Goal: Book appointment/travel/reservation

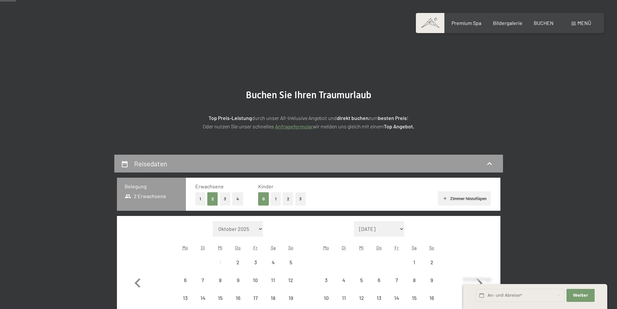
scroll to position [97, 0]
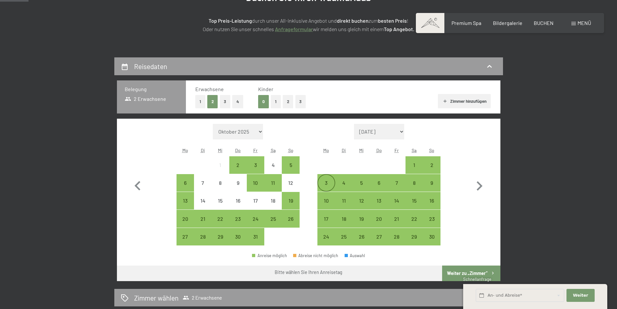
click at [326, 179] on div "3" at bounding box center [326, 183] width 16 height 16
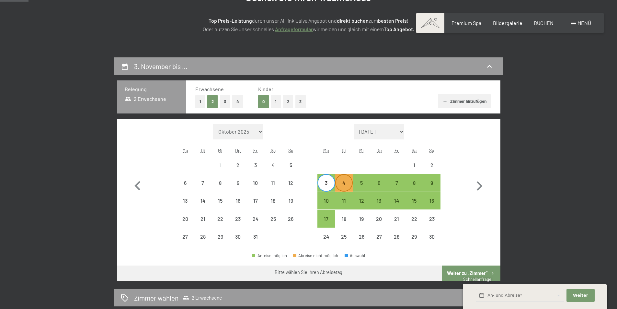
click at [340, 183] on div "4" at bounding box center [344, 188] width 16 height 16
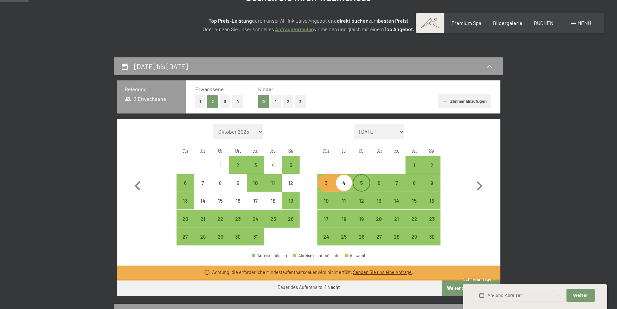
click at [358, 181] on div "5" at bounding box center [362, 188] width 16 height 16
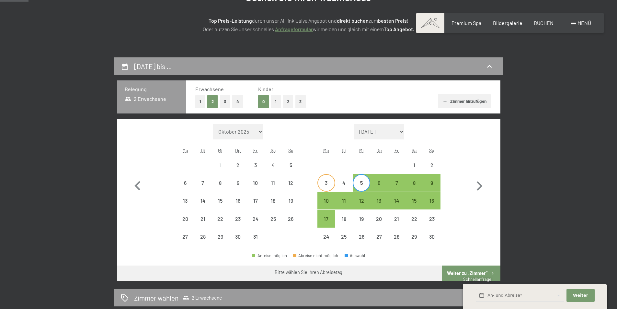
click at [327, 185] on div "3" at bounding box center [326, 188] width 16 height 16
click at [369, 186] on div "5" at bounding box center [362, 188] width 16 height 16
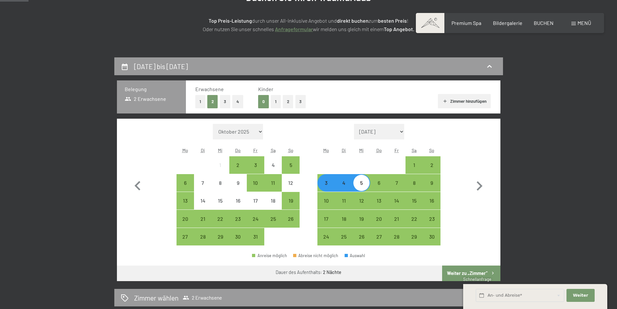
click at [466, 270] on button "Weiter zu „Zimmer“" at bounding box center [471, 273] width 58 height 16
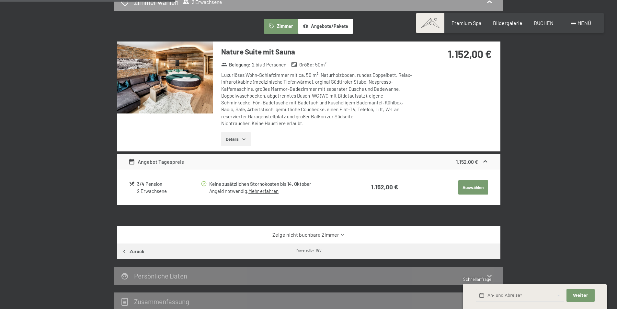
scroll to position [155, 0]
